Goal: Task Accomplishment & Management: Use online tool/utility

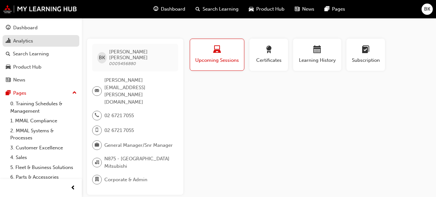
click at [29, 43] on div "Analytics" at bounding box center [23, 40] width 20 height 7
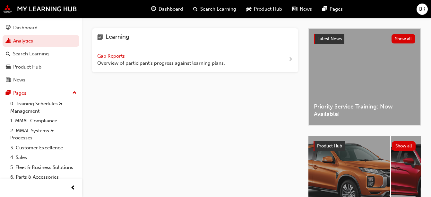
click at [113, 57] on span "Gap Reports" at bounding box center [111, 56] width 29 height 6
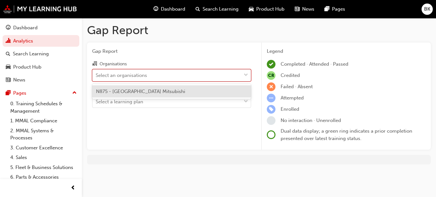
click at [132, 71] on div "Select an organisations" at bounding box center [121, 74] width 51 height 7
click at [96, 72] on input "Organisations option N875 - [GEOGRAPHIC_DATA] Mitsubishi focused, 1 of 1. 1 res…" at bounding box center [96, 74] width 1 height 5
click at [135, 90] on span "N875 - [GEOGRAPHIC_DATA] Mitsubishi" at bounding box center [140, 91] width 89 height 6
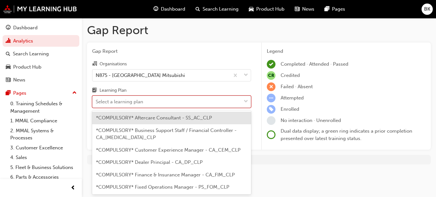
click at [248, 100] on span "down-icon" at bounding box center [246, 101] width 4 height 8
click at [96, 100] on input "Learning Plan option *COMPULSORY* Aftercare Consultant - SS_AC_CLP focused, 1 o…" at bounding box center [96, 101] width 1 height 5
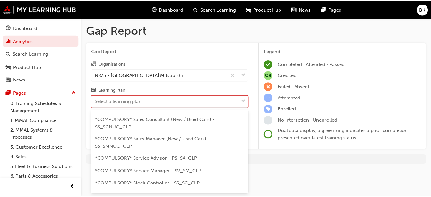
scroll to position [219, 0]
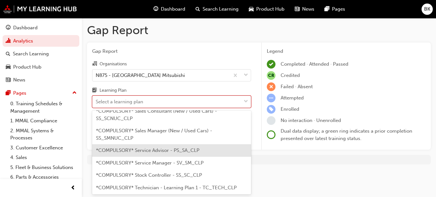
click at [124, 153] on div "*COMPULSORY* Service Advisor - PS_SA_CLP" at bounding box center [171, 150] width 159 height 13
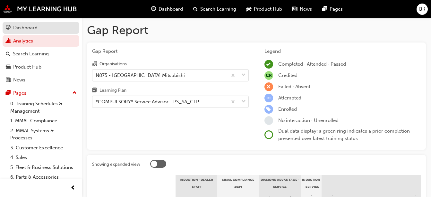
click at [25, 29] on div "Dashboard" at bounding box center [25, 27] width 24 height 7
click at [425, 11] on span "BK" at bounding box center [422, 8] width 6 height 7
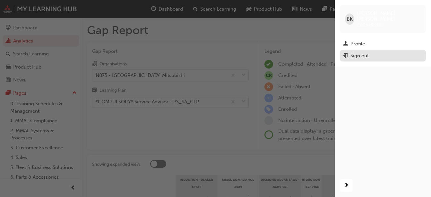
click at [362, 52] on div "Sign out" at bounding box center [360, 55] width 18 height 7
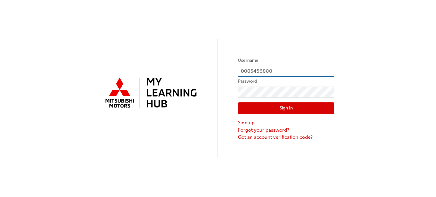
drag, startPoint x: 0, startPoint y: 0, endPoint x: 277, endPoint y: 73, distance: 286.2
click at [277, 73] on input "0005456880" at bounding box center [286, 71] width 96 height 11
type input "0005543803"
click at [279, 107] on button "Sign In" at bounding box center [286, 108] width 96 height 12
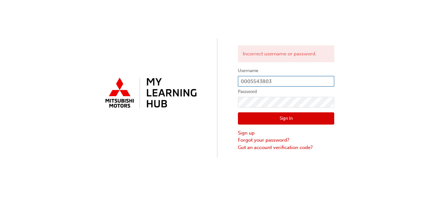
click at [290, 81] on input "0005543803" at bounding box center [286, 81] width 96 height 11
click at [289, 80] on input "0005543803" at bounding box center [286, 81] width 96 height 11
type input "0005450762"
click at [285, 118] on button "Sign In" at bounding box center [286, 118] width 96 height 12
